Goal: Information Seeking & Learning: Understand process/instructions

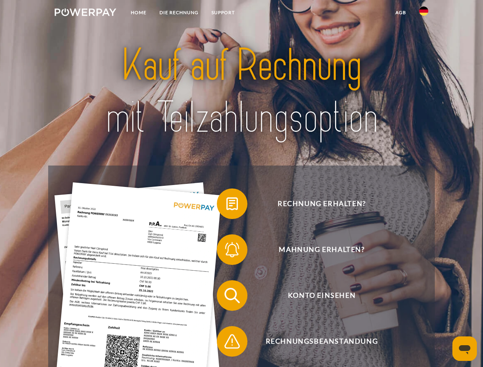
click at [85, 13] on img at bounding box center [86, 12] width 62 height 8
click at [424, 13] on img at bounding box center [423, 11] width 9 height 9
click at [401, 13] on link "agb" at bounding box center [401, 13] width 24 height 14
click at [227, 205] on span at bounding box center [221, 204] width 38 height 38
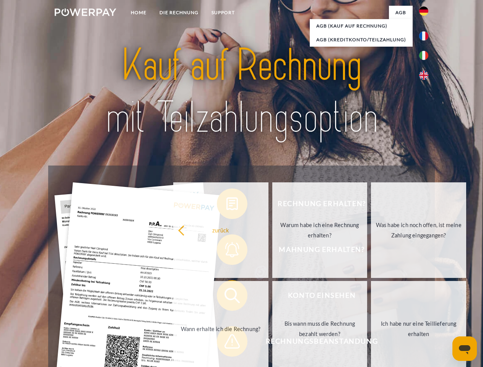
click at [227, 251] on div "Rechnung erhalten? Mahnung erhalten? Konto einsehen" at bounding box center [241, 319] width 386 height 306
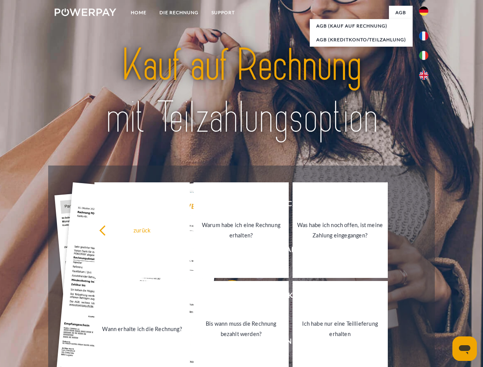
click at [227, 297] on link "Bis wann muss die Rechnung bezahlt werden?" at bounding box center [241, 329] width 95 height 96
click at [227, 343] on span at bounding box center [221, 342] width 38 height 38
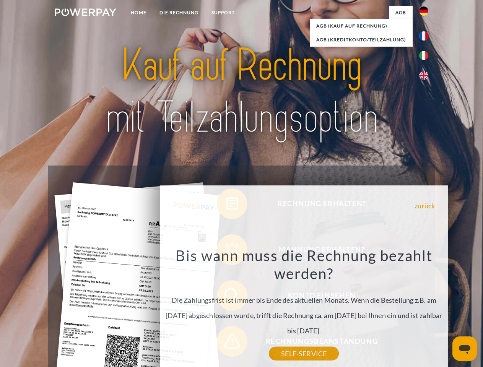
click at [465, 349] on icon "Messaging-Fenster öffnen" at bounding box center [464, 349] width 11 height 9
